Goal: Task Accomplishment & Management: Complete application form

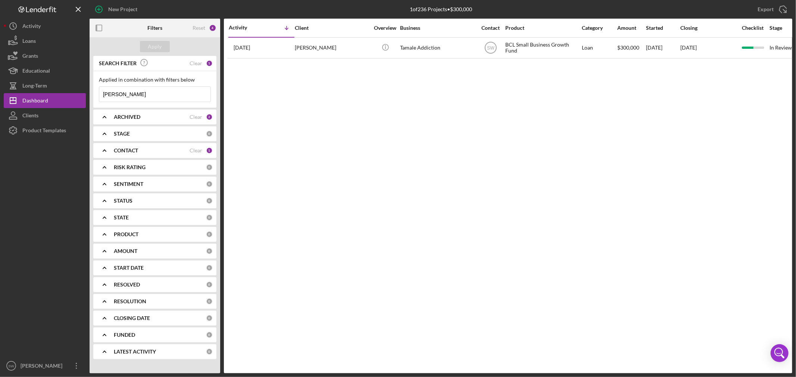
click at [139, 119] on b "ARCHIVED" at bounding box center [127, 117] width 26 height 6
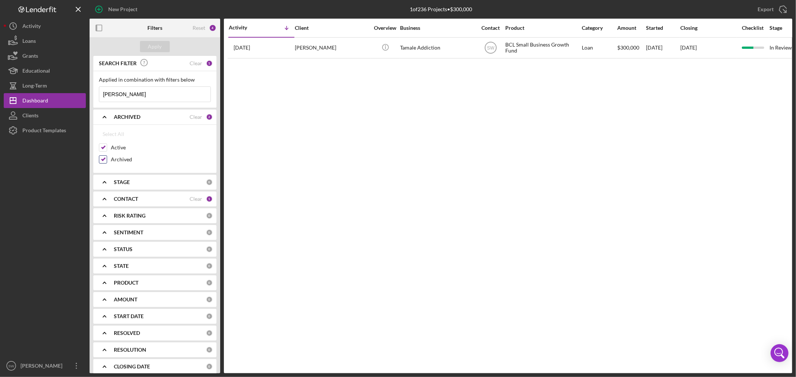
click at [104, 159] on input "Archived" at bounding box center [102, 159] width 7 height 7
checkbox input "false"
click at [153, 51] on div "Apply" at bounding box center [155, 46] width 14 height 11
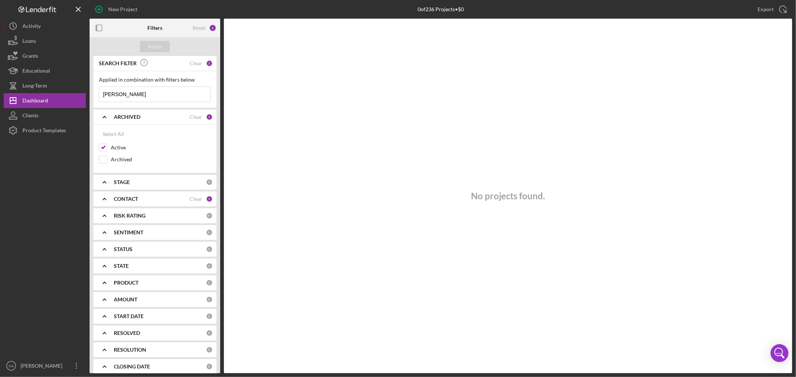
click at [131, 181] on div "STAGE" at bounding box center [160, 182] width 92 height 6
drag, startPoint x: 132, startPoint y: 179, endPoint x: 132, endPoint y: 196, distance: 16.4
click at [132, 180] on div "STAGE" at bounding box center [160, 182] width 92 height 6
click at [137, 201] on b "CONTACT" at bounding box center [126, 199] width 24 height 6
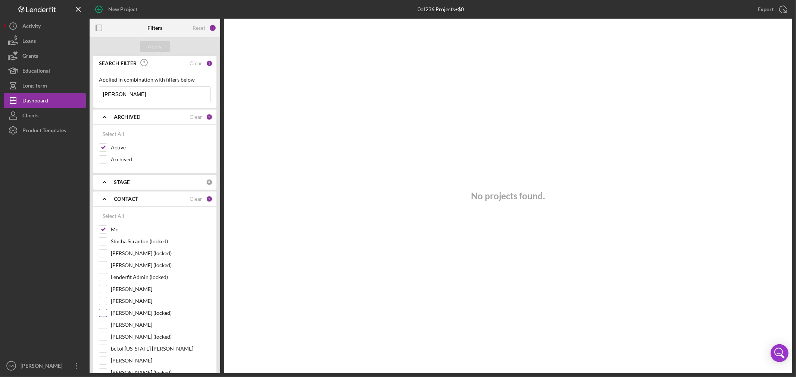
scroll to position [124, 0]
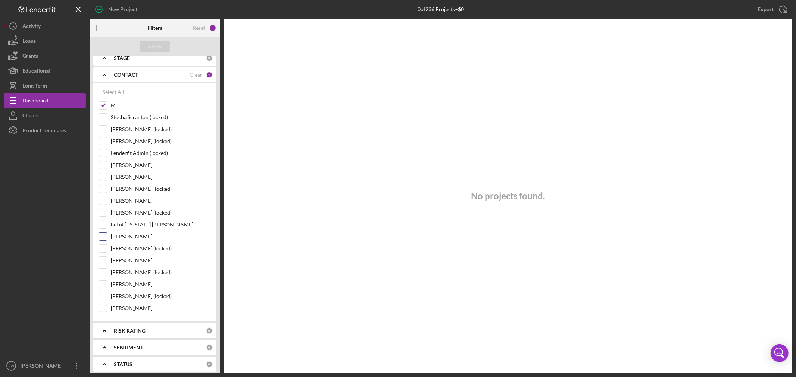
click at [101, 238] on input "[PERSON_NAME]" at bounding box center [102, 236] width 7 height 7
checkbox input "true"
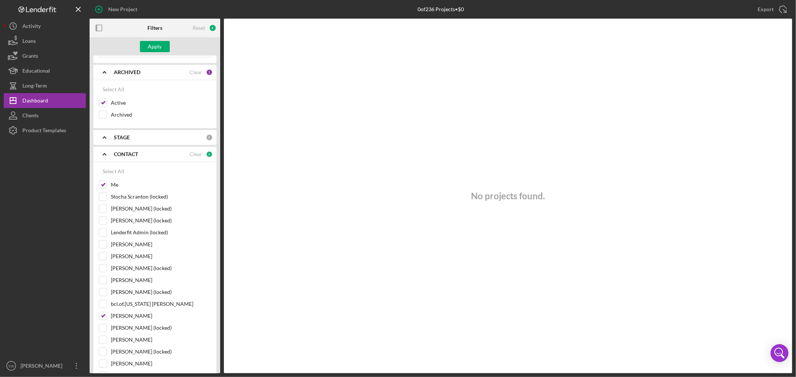
scroll to position [0, 0]
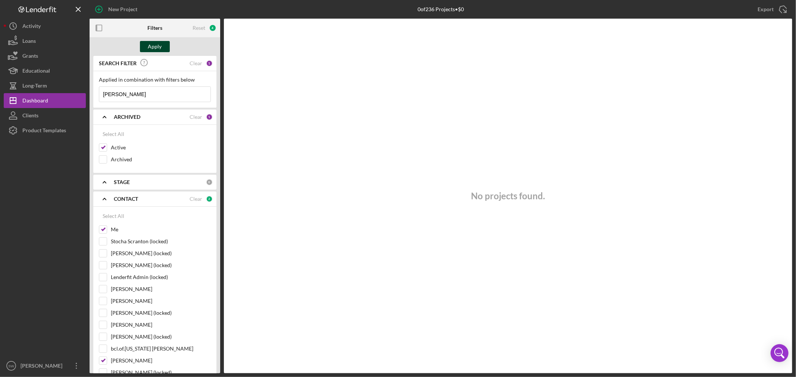
click at [157, 50] on div "Apply" at bounding box center [155, 46] width 14 height 11
click at [35, 36] on div "Loans" at bounding box center [28, 42] width 13 height 17
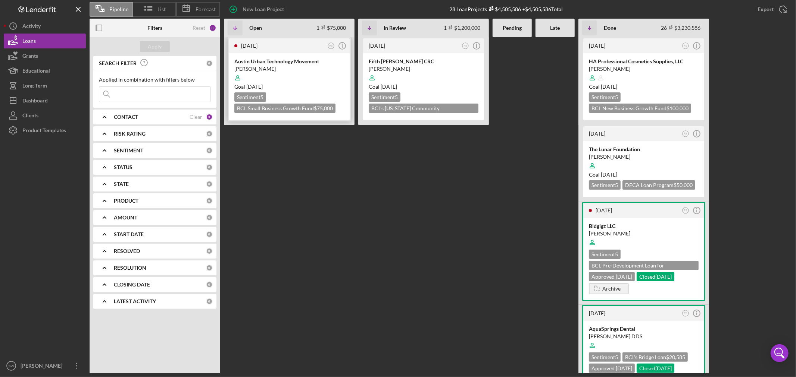
click at [282, 63] on div "Austin Urban Technology Movement" at bounding box center [289, 61] width 110 height 7
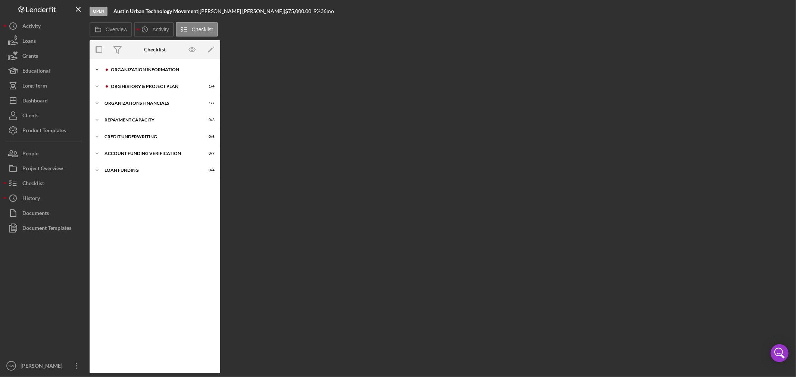
click at [129, 69] on div "Organization Information" at bounding box center [161, 70] width 100 height 4
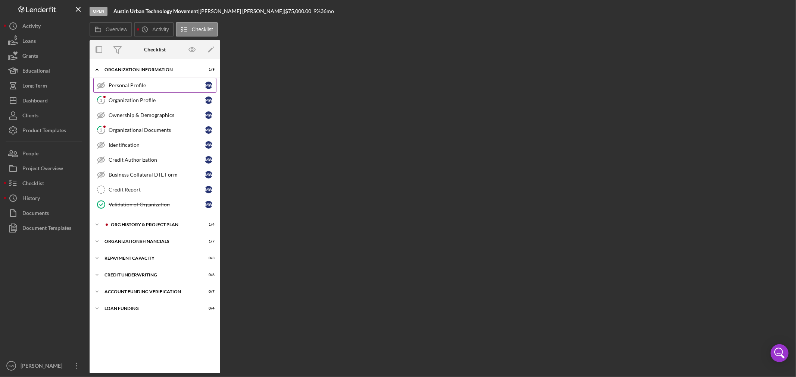
click at [127, 85] on div "Personal Profile" at bounding box center [157, 85] width 96 height 6
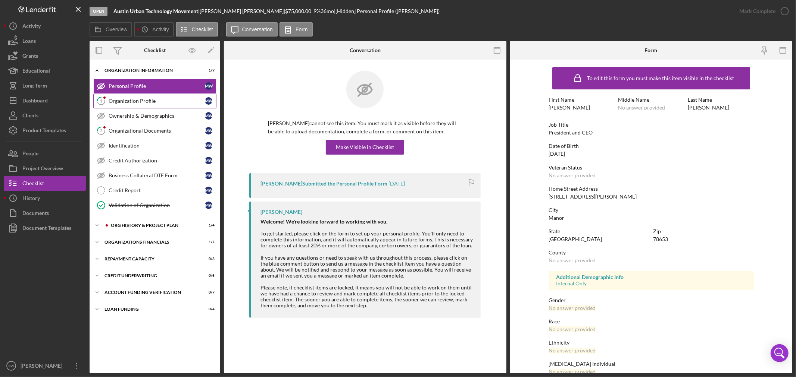
click at [132, 101] on div "Organization Profile" at bounding box center [157, 101] width 96 height 6
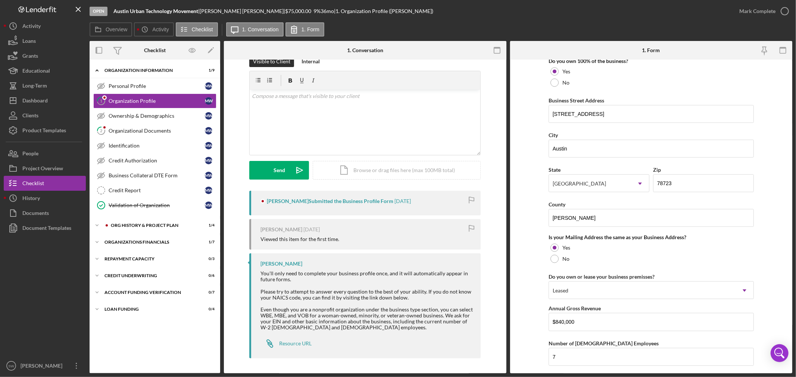
scroll to position [414, 0]
